Goal: Information Seeking & Learning: Check status

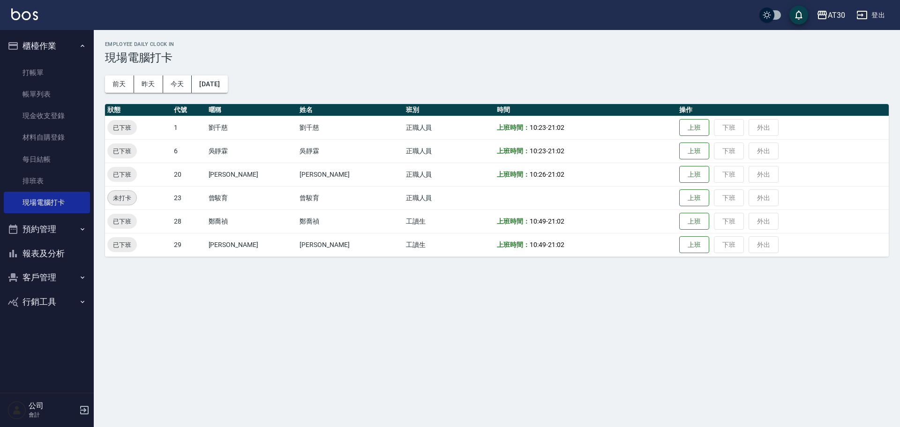
click at [4, 192] on link "現場電腦打卡" at bounding box center [47, 203] width 86 height 22
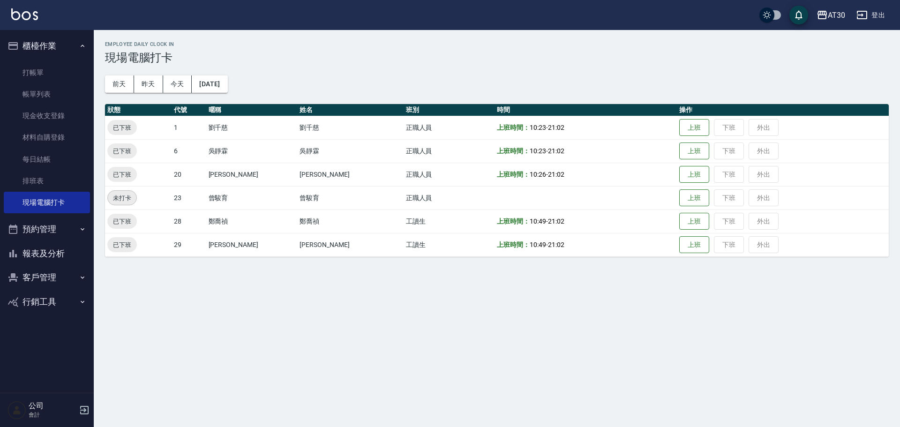
click at [4, 192] on link "現場電腦打卡" at bounding box center [47, 203] width 86 height 22
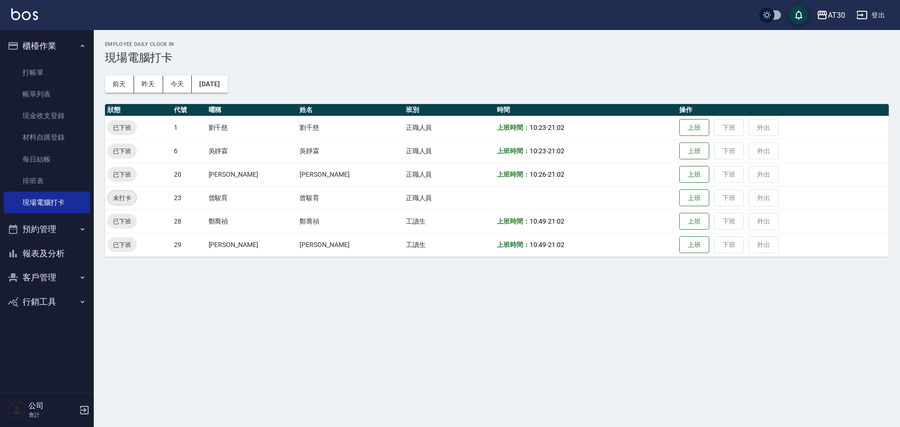
click at [4, 192] on link "現場電腦打卡" at bounding box center [47, 203] width 86 height 22
click at [401, 16] on div "AT30 登出" at bounding box center [450, 15] width 900 height 30
click at [45, 198] on link "現場電腦打卡" at bounding box center [47, 203] width 86 height 22
click at [56, 75] on link "打帳單" at bounding box center [47, 73] width 86 height 22
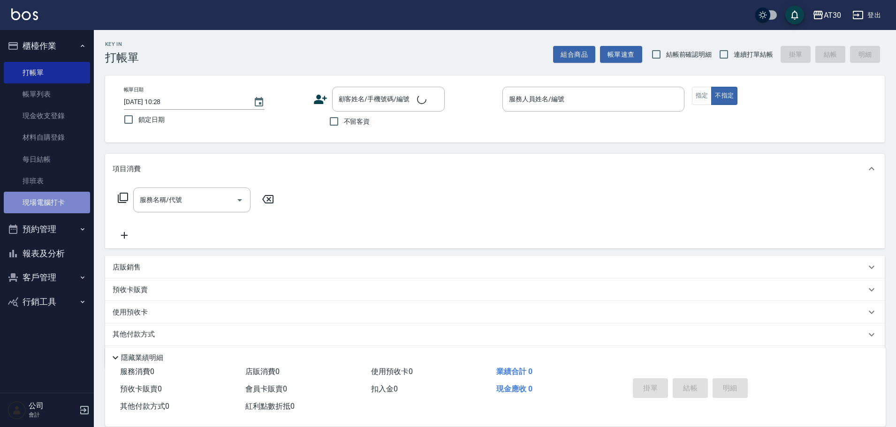
click at [53, 209] on link "現場電腦打卡" at bounding box center [47, 203] width 86 height 22
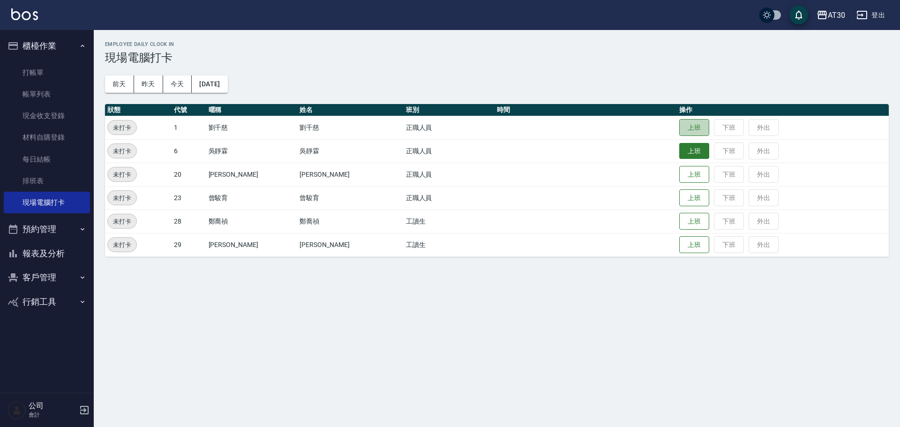
drag, startPoint x: 684, startPoint y: 126, endPoint x: 689, endPoint y: 147, distance: 21.5
click at [684, 127] on button "上班" at bounding box center [695, 127] width 30 height 17
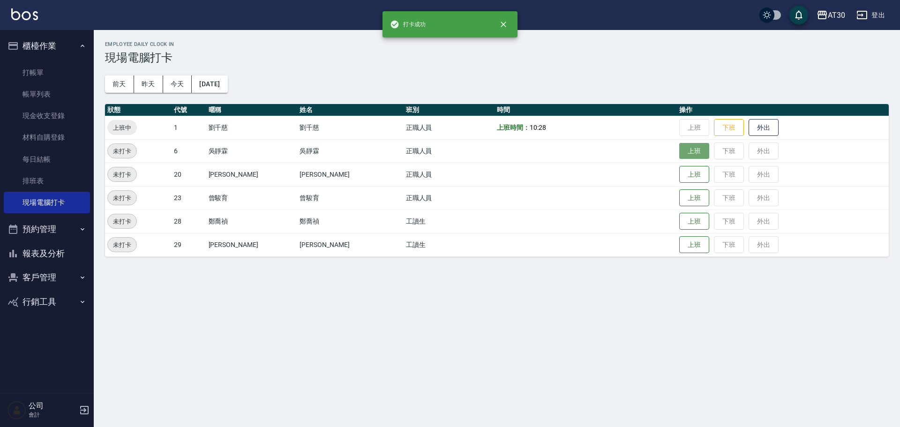
click at [689, 149] on button "上班" at bounding box center [695, 151] width 30 height 16
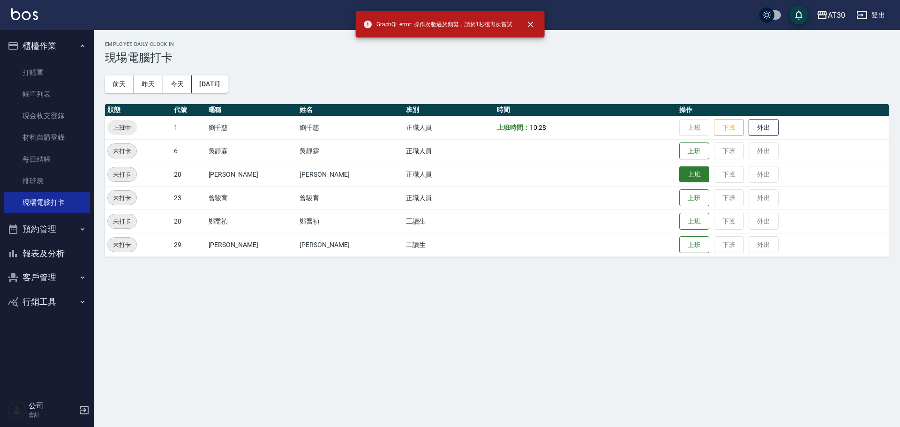
click at [680, 174] on button "上班" at bounding box center [695, 174] width 30 height 16
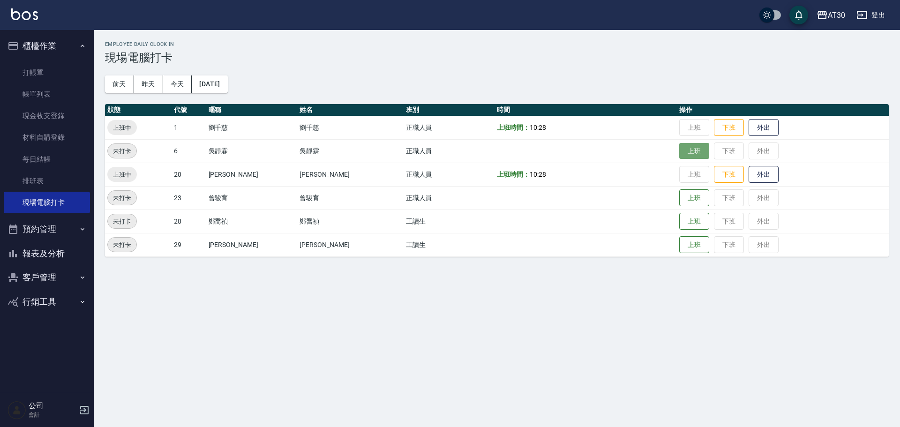
click at [682, 153] on button "上班" at bounding box center [695, 151] width 30 height 16
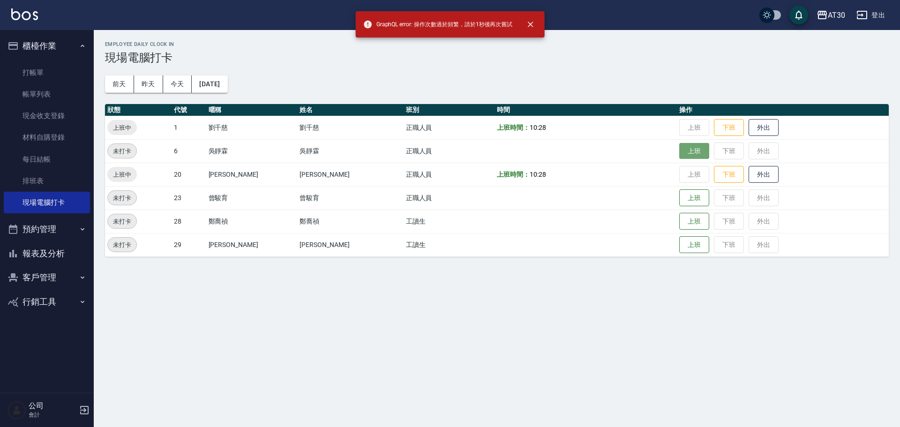
click at [681, 157] on button "上班" at bounding box center [695, 151] width 30 height 16
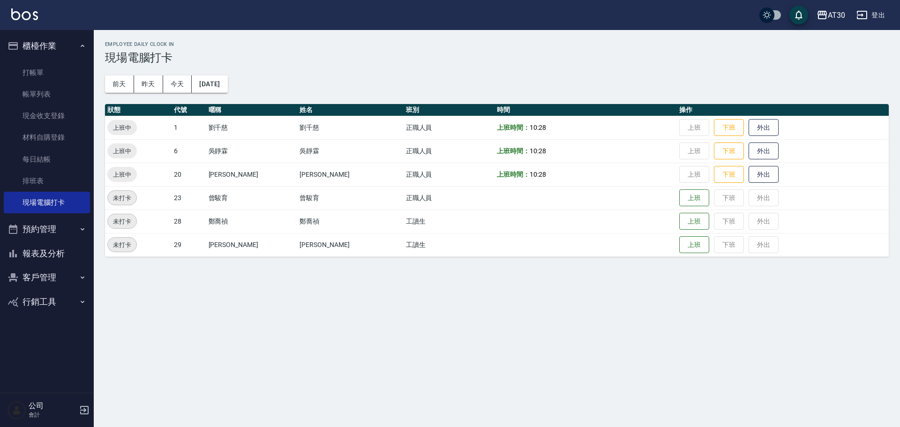
click at [693, 224] on td "上班 下班 外出" at bounding box center [783, 221] width 212 height 23
click at [685, 222] on button "上班" at bounding box center [695, 221] width 30 height 16
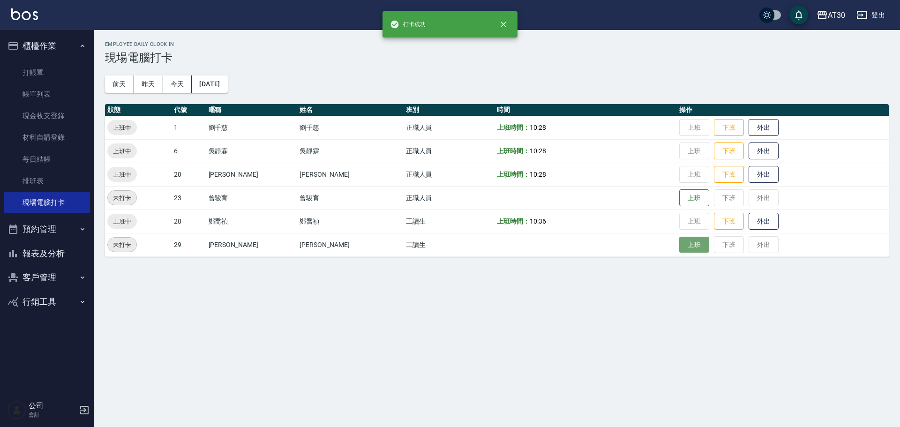
click at [685, 247] on button "上班" at bounding box center [695, 245] width 30 height 16
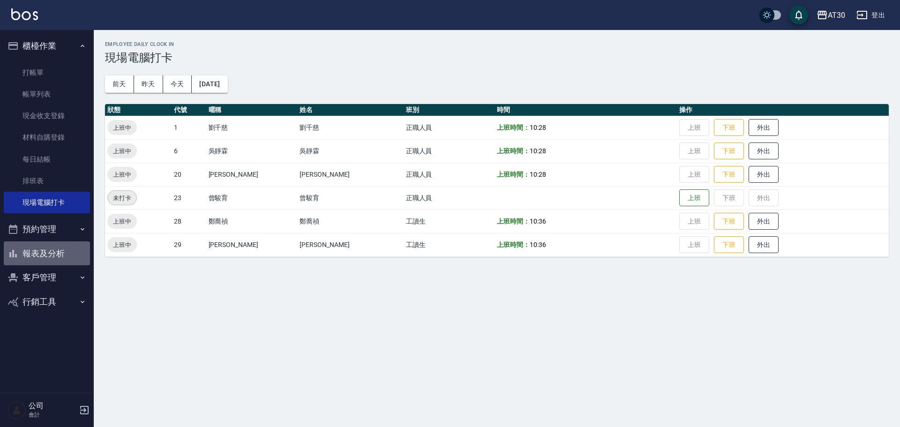
click at [64, 248] on button "報表及分析" at bounding box center [47, 254] width 86 height 24
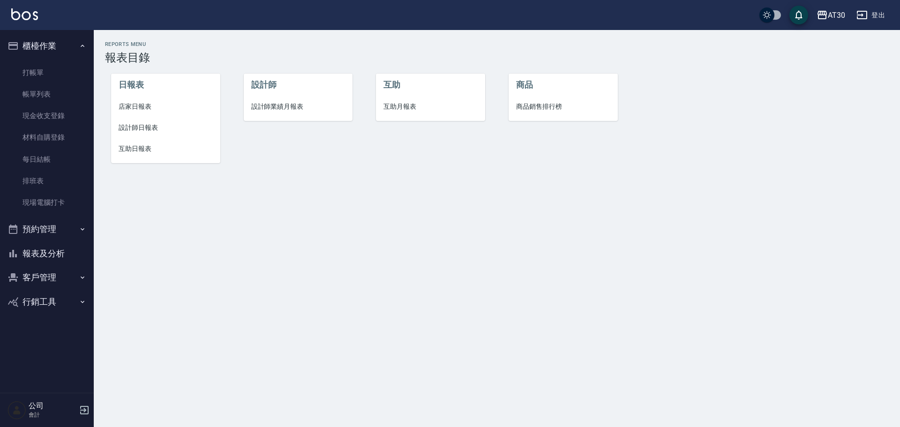
click at [143, 106] on span "店家日報表" at bounding box center [166, 107] width 94 height 10
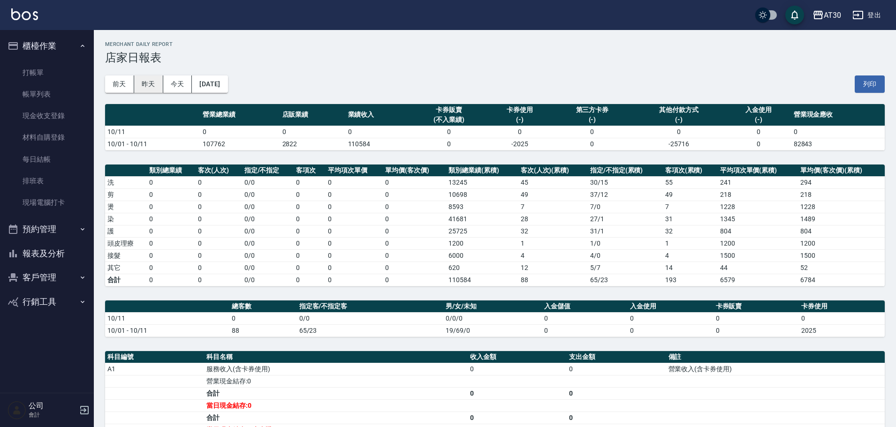
click at [152, 85] on button "昨天" at bounding box center [148, 84] width 29 height 17
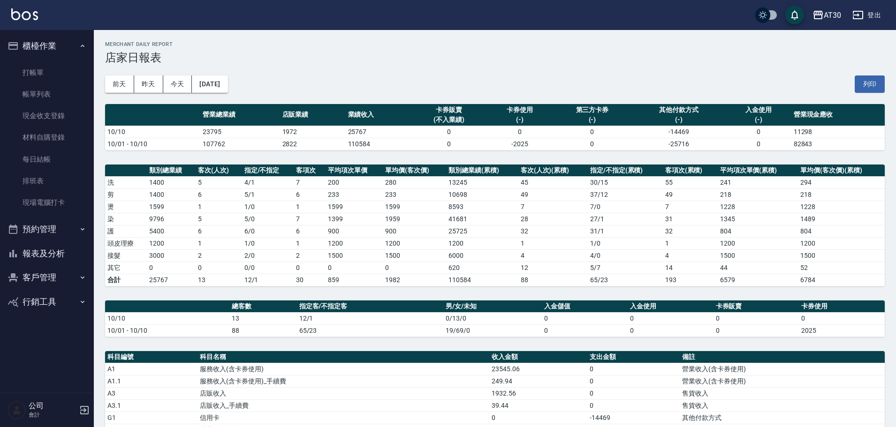
drag, startPoint x: 66, startPoint y: 247, endPoint x: 65, endPoint y: 242, distance: 5.2
click at [66, 246] on button "報表及分析" at bounding box center [47, 254] width 86 height 24
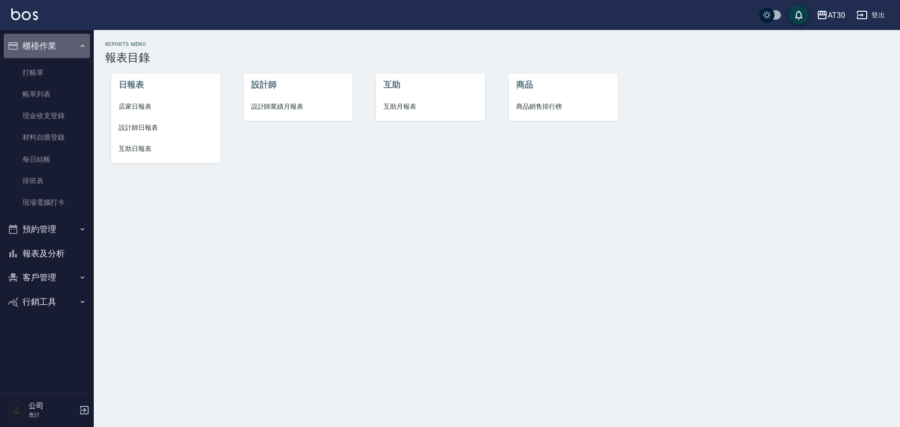
click at [80, 44] on icon "button" at bounding box center [83, 46] width 8 height 8
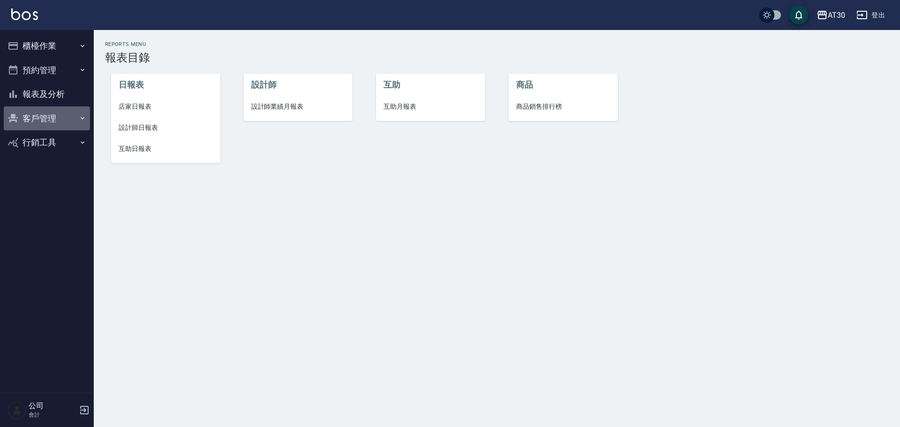
click at [43, 117] on button "客戶管理" at bounding box center [47, 118] width 86 height 24
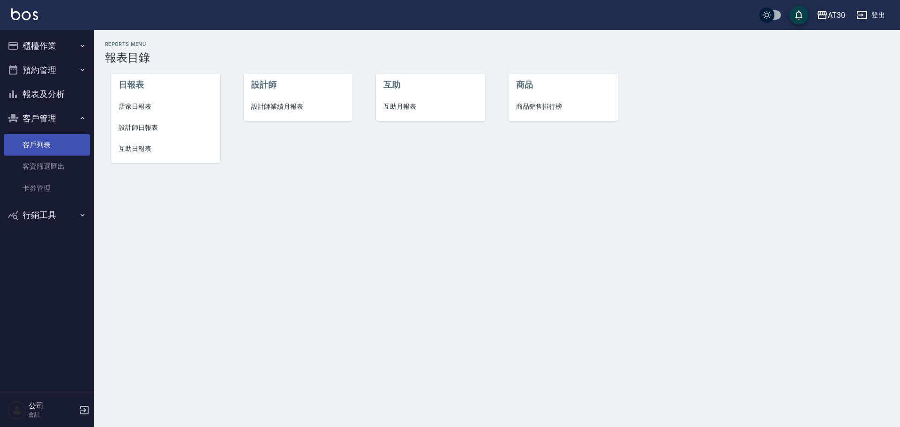
click at [52, 140] on link "客戶列表" at bounding box center [47, 145] width 86 height 22
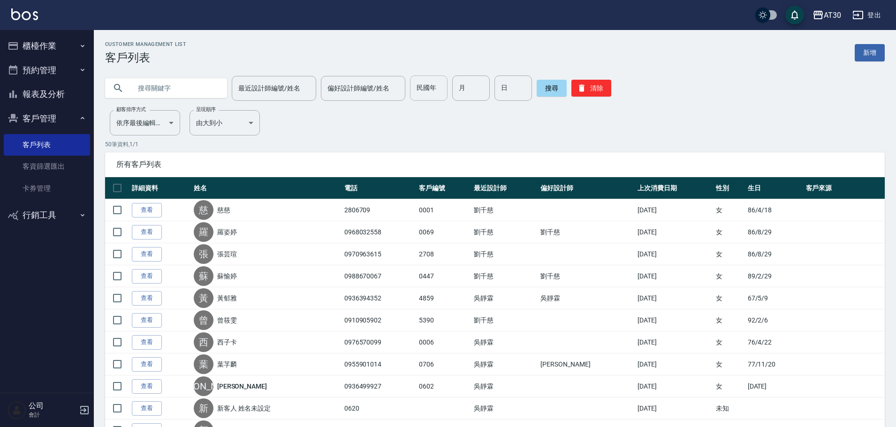
click at [431, 92] on input "民國年" at bounding box center [429, 88] width 38 height 25
type input "69"
type input "3"
type input "21"
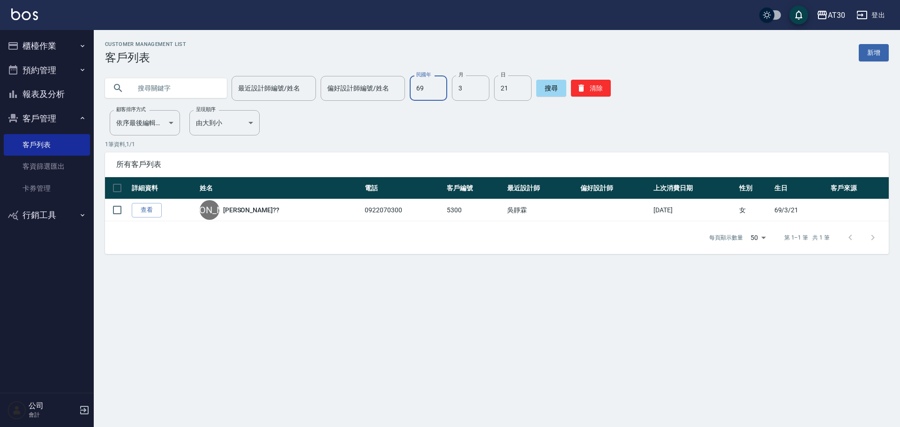
click at [428, 94] on input "69" at bounding box center [429, 88] width 38 height 25
type input "80"
type input "4"
type input "8"
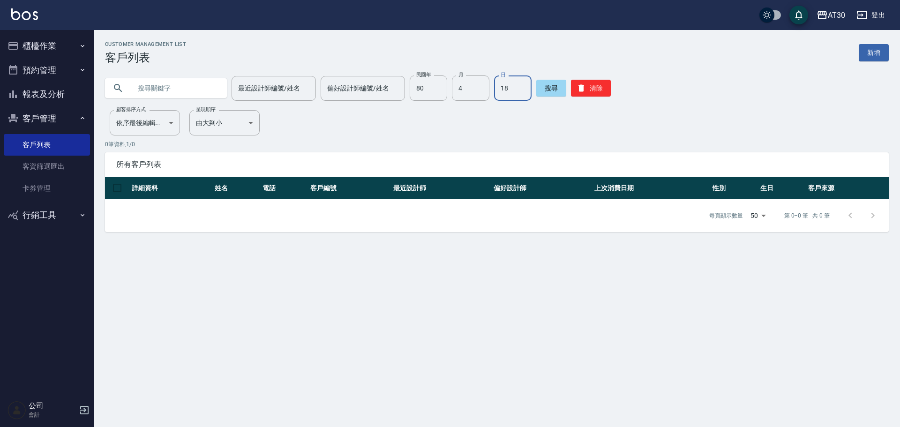
type input "18"
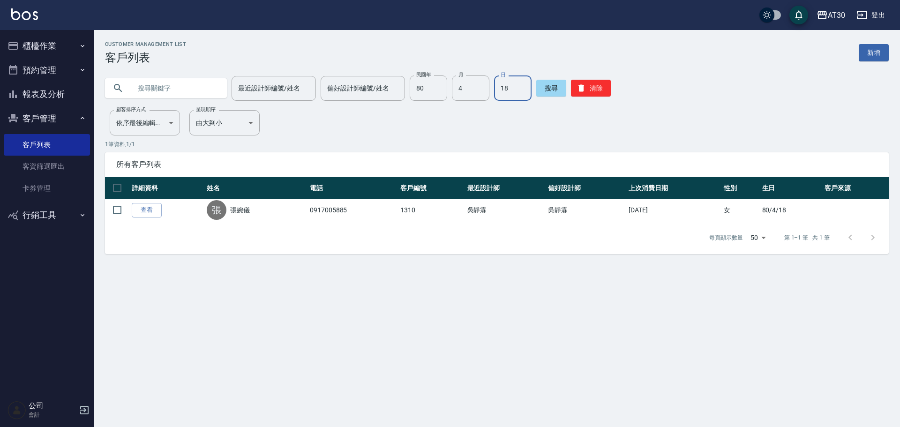
click at [61, 92] on button "報表及分析" at bounding box center [47, 94] width 86 height 24
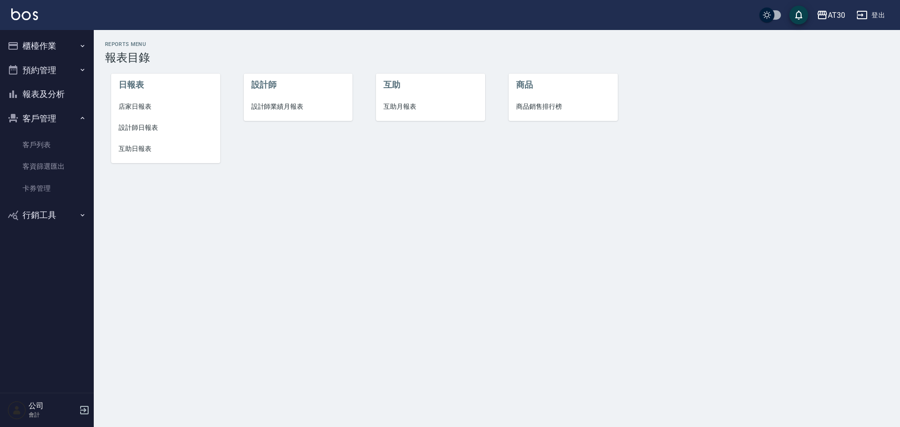
click at [134, 147] on span "互助日報表" at bounding box center [166, 149] width 94 height 10
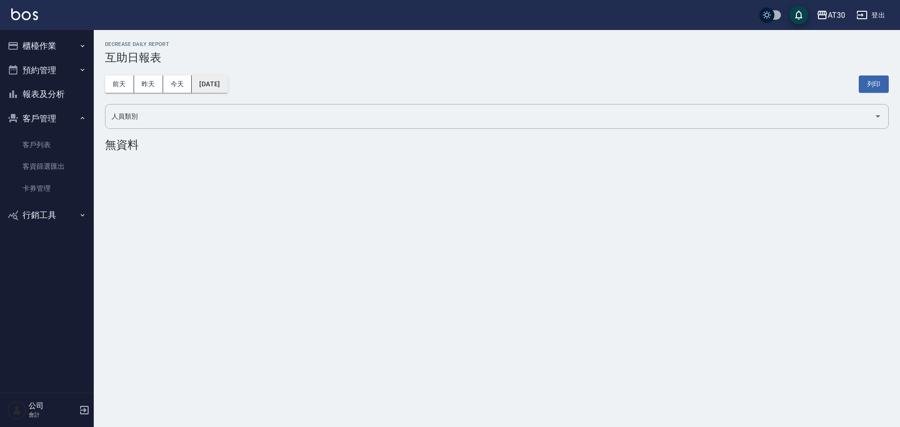
click at [204, 78] on button "[DATE]" at bounding box center [210, 84] width 36 height 17
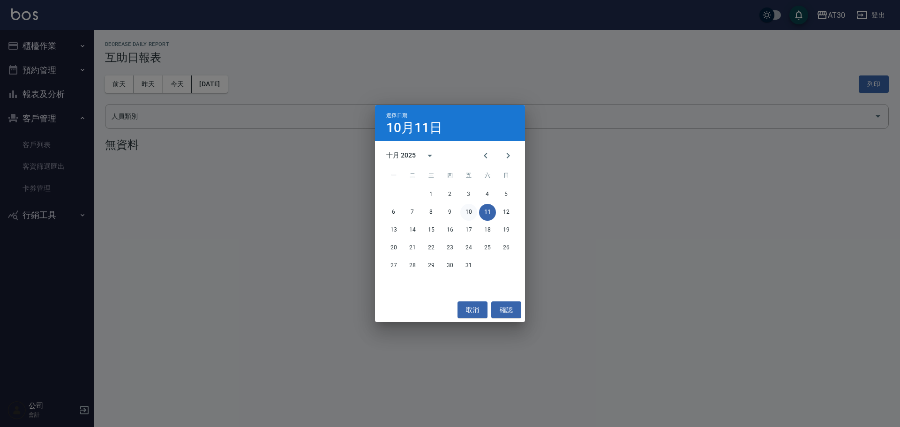
click at [462, 212] on button "10" at bounding box center [469, 212] width 17 height 17
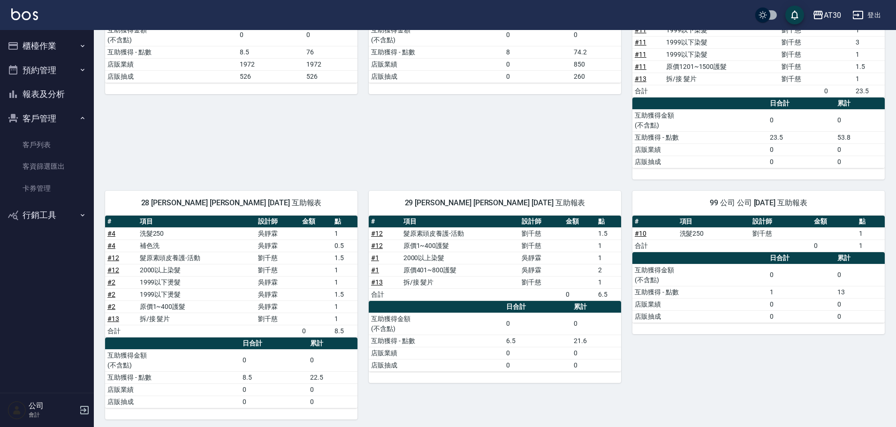
scroll to position [252, 0]
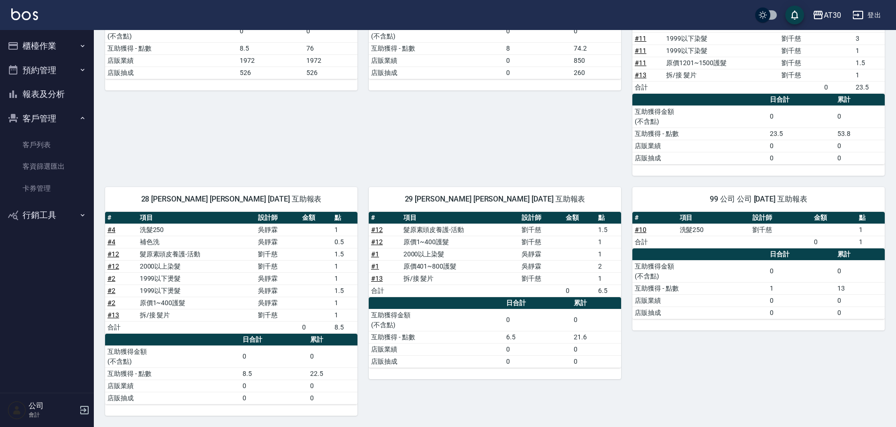
drag, startPoint x: 459, startPoint y: 333, endPoint x: 703, endPoint y: 37, distance: 383.8
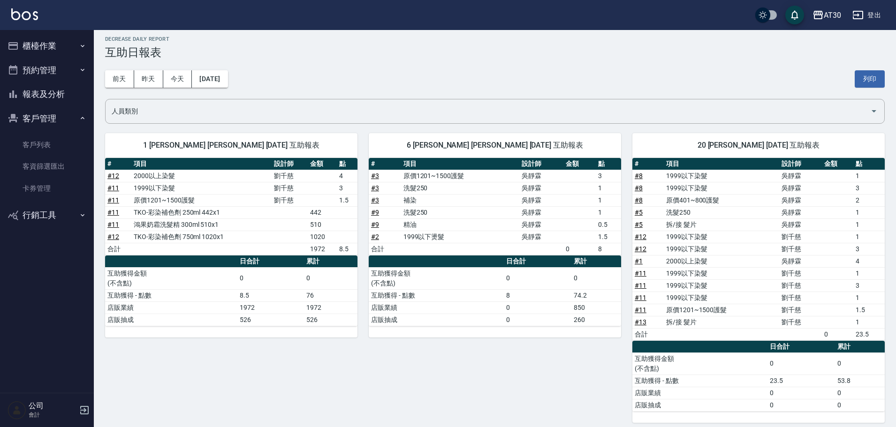
scroll to position [0, 0]
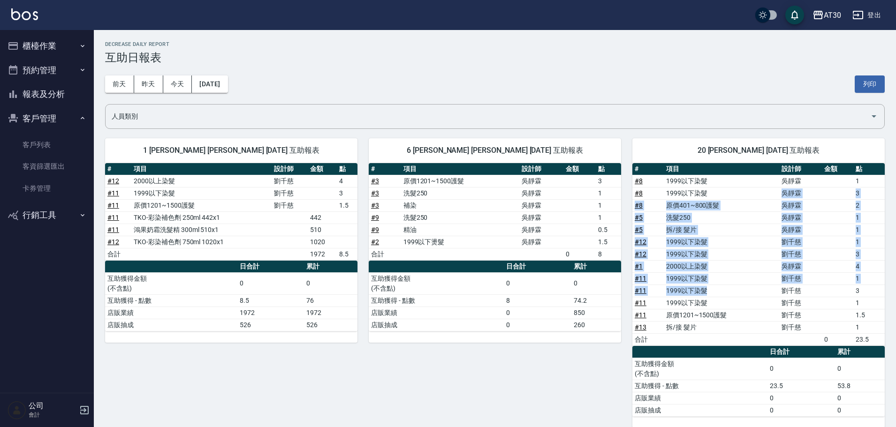
drag, startPoint x: 779, startPoint y: 190, endPoint x: 778, endPoint y: 285, distance: 95.2
click at [778, 285] on tbody "# 8 1999以下染髮 [PERSON_NAME] 1 # 8 1999以下染髮 [PERSON_NAME] 3 # 8 原價401~800護髮 [PERS…" at bounding box center [758, 260] width 252 height 171
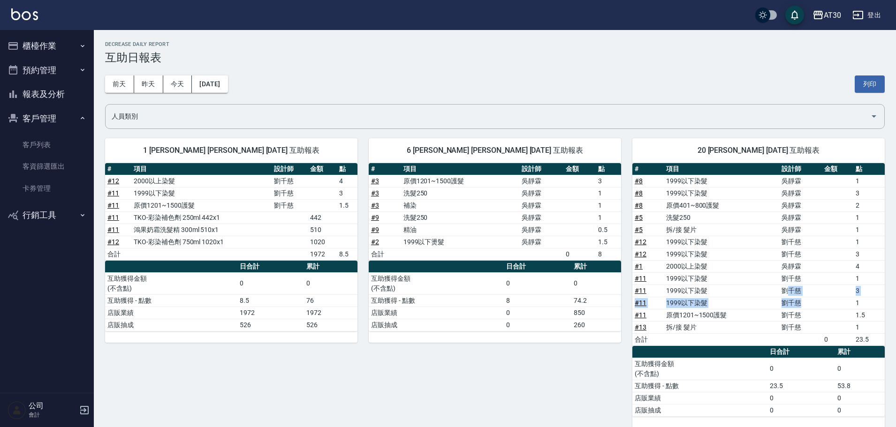
drag, startPoint x: 790, startPoint y: 296, endPoint x: 798, endPoint y: 299, distance: 8.3
click at [798, 299] on tbody "# 8 1999以下染髮 [PERSON_NAME] 1 # 8 1999以下染髮 [PERSON_NAME] 3 # 8 原價401~800護髮 [PERS…" at bounding box center [758, 260] width 252 height 171
click at [803, 281] on td "劉千慈" at bounding box center [800, 278] width 43 height 12
click at [784, 208] on td "吳靜霖" at bounding box center [800, 205] width 43 height 12
drag, startPoint x: 784, startPoint y: 205, endPoint x: 801, endPoint y: 201, distance: 17.4
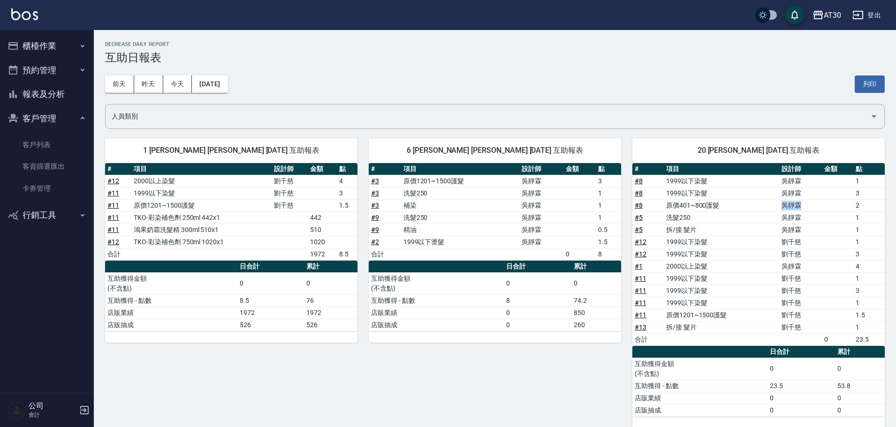
click at [801, 201] on td "吳靜霖" at bounding box center [800, 205] width 43 height 12
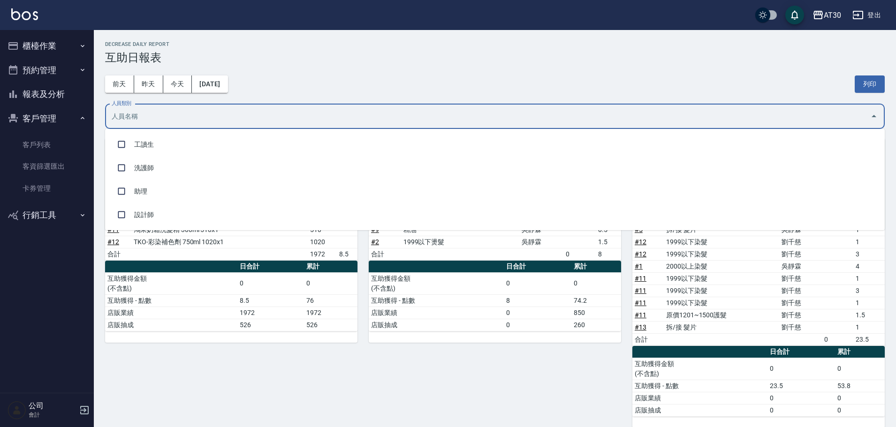
click at [600, 119] on input "人員類別" at bounding box center [487, 116] width 757 height 16
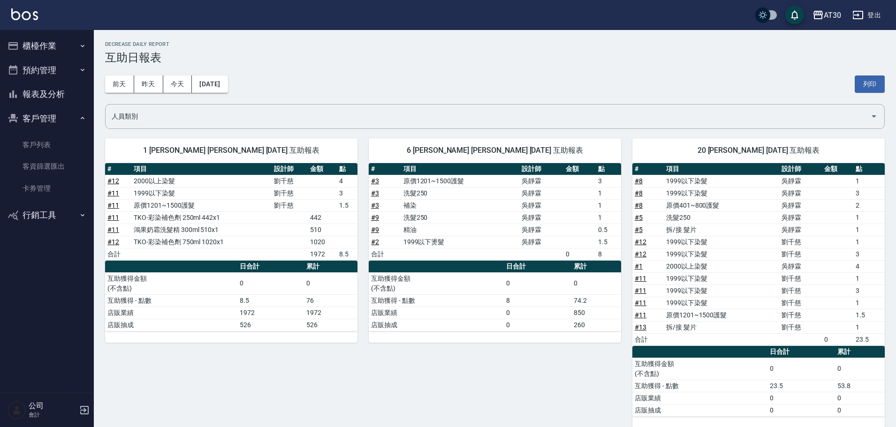
click at [580, 76] on div "[DATE] [DATE] [DATE] [DATE] 列印" at bounding box center [494, 84] width 779 height 40
click at [51, 45] on button "櫃檯作業" at bounding box center [47, 46] width 86 height 24
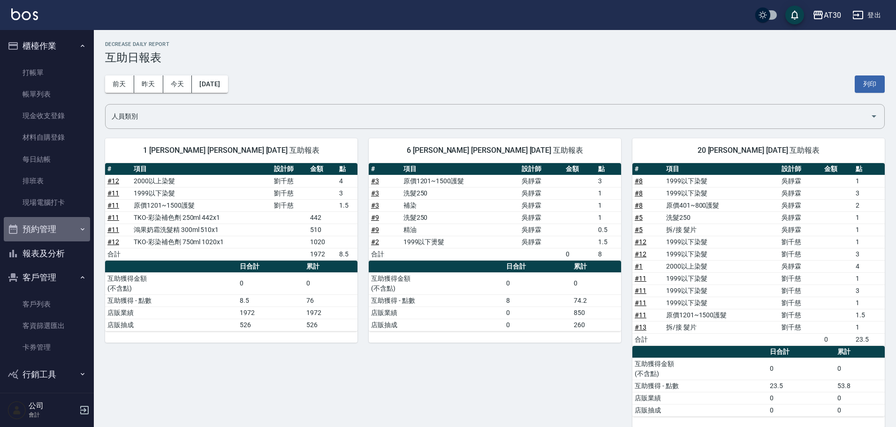
click at [66, 225] on button "預約管理" at bounding box center [47, 229] width 86 height 24
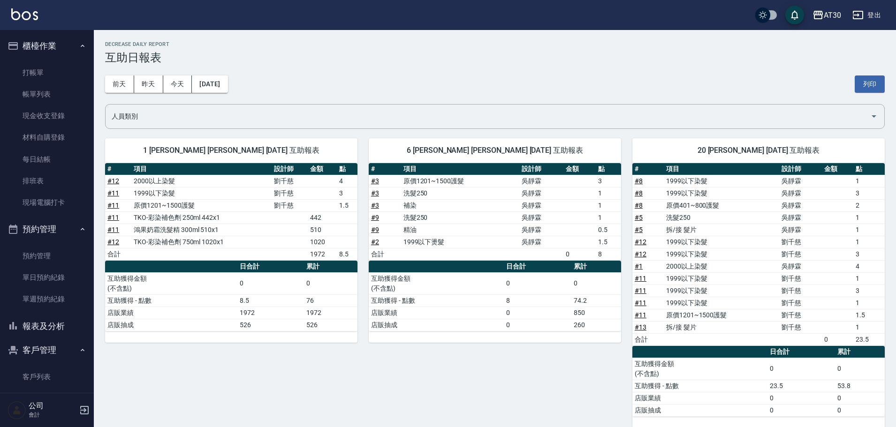
click at [66, 348] on button "客戶管理" at bounding box center [47, 350] width 86 height 24
click at [67, 351] on button "客戶管理" at bounding box center [47, 350] width 86 height 24
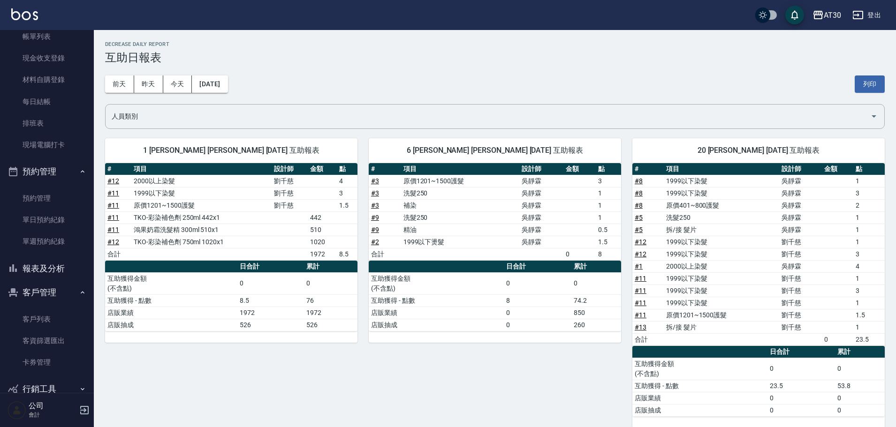
scroll to position [77, 0]
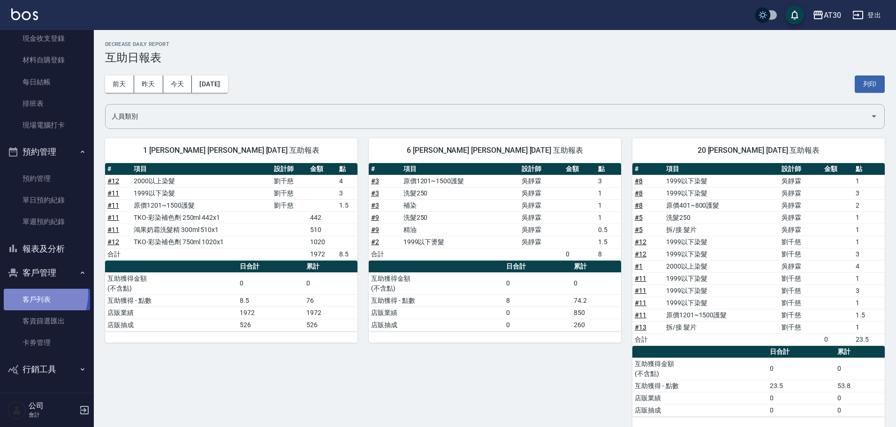
click at [33, 295] on link "客戶列表" at bounding box center [47, 300] width 86 height 22
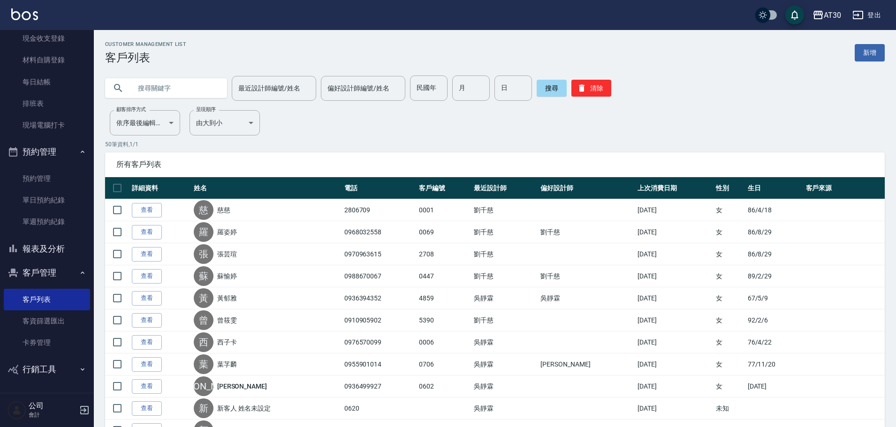
click at [38, 145] on button "預約管理" at bounding box center [47, 152] width 86 height 24
